Goal: Task Accomplishment & Management: Manage account settings

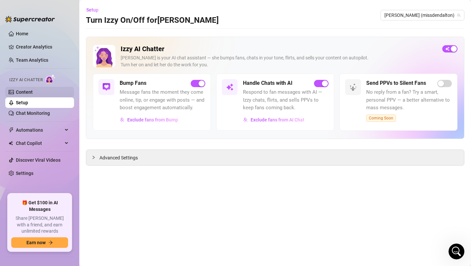
scroll to position [682, 0]
click at [33, 90] on link "Content" at bounding box center [24, 91] width 17 height 5
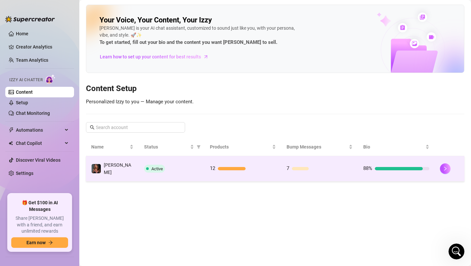
click at [162, 169] on span "Active" at bounding box center [157, 168] width 12 height 5
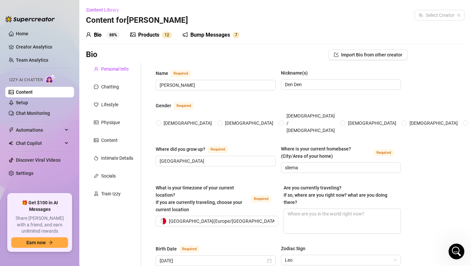
radio input "true"
click at [186, 172] on div "Where did you grow up? Required [GEOGRAPHIC_DATA] Where is your current homebas…" at bounding box center [278, 162] width 245 height 34
click at [148, 33] on div "Products" at bounding box center [148, 35] width 21 height 8
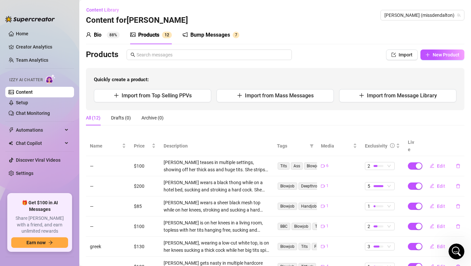
click at [215, 34] on div "Bump Messages" at bounding box center [210, 35] width 40 height 8
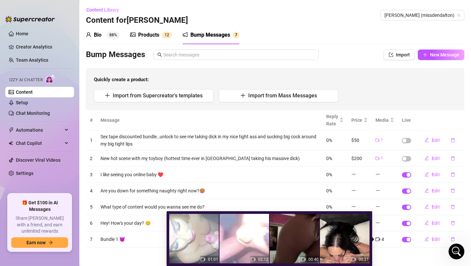
scroll to position [1, 0]
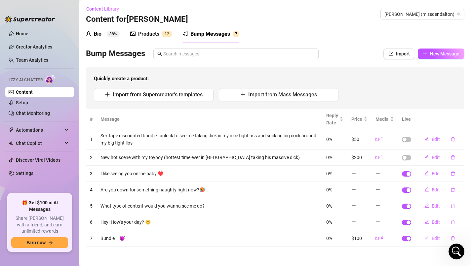
click at [438, 240] on span "Edit" at bounding box center [435, 238] width 8 height 5
type textarea "Bundle 1 😈"
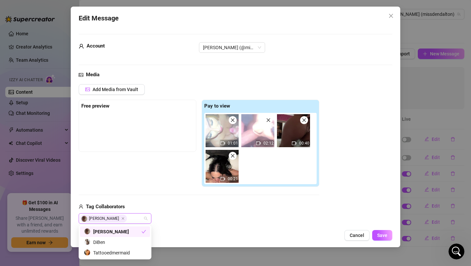
click at [143, 217] on div "[PERSON_NAME]" at bounding box center [115, 218] width 73 height 11
click at [129, 230] on div "[PERSON_NAME]" at bounding box center [112, 231] width 57 height 7
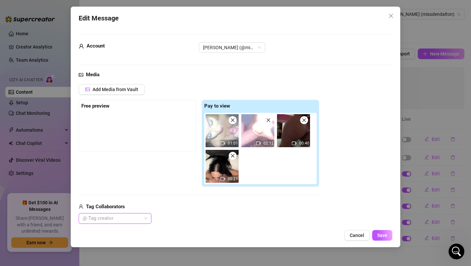
click at [226, 137] on img at bounding box center [221, 130] width 33 height 33
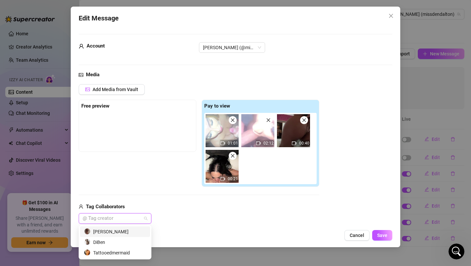
click at [119, 220] on div at bounding box center [111, 218] width 63 height 9
click at [115, 231] on div "[PERSON_NAME]" at bounding box center [115, 231] width 62 height 7
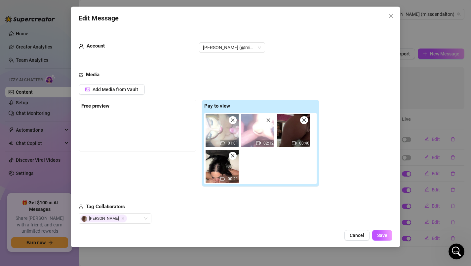
click at [212, 228] on div "Edit Message Account [PERSON_NAME] (@missdendalton) Media Add Media from Vault …" at bounding box center [236, 127] width 330 height 241
click at [388, 235] on button "Save" at bounding box center [382, 235] width 20 height 11
